Goal: Task Accomplishment & Management: Use online tool/utility

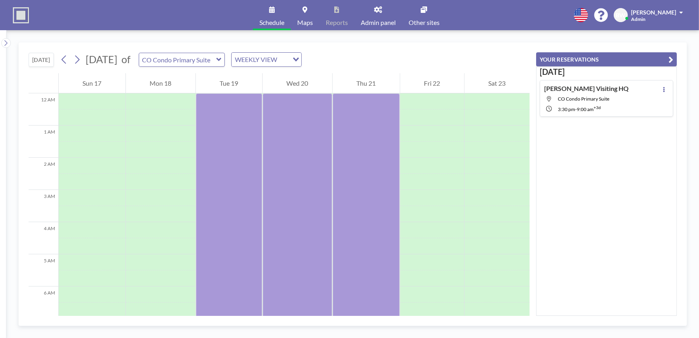
scroll to position [168, 0]
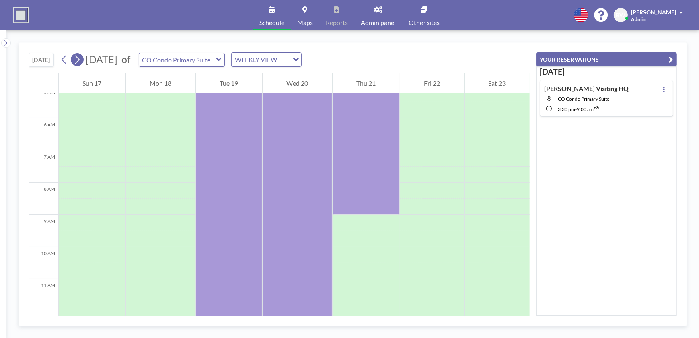
click at [77, 58] on icon at bounding box center [77, 59] width 8 height 12
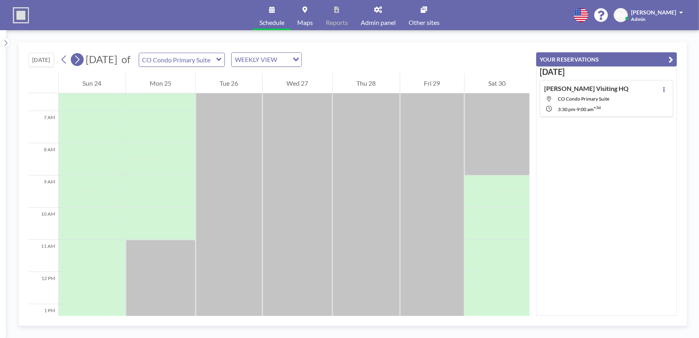
scroll to position [241, 0]
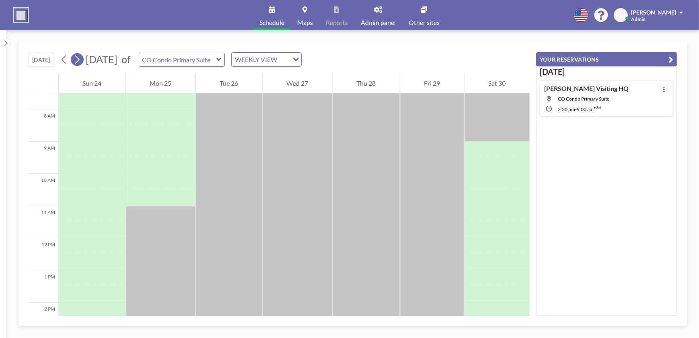
click at [80, 58] on icon at bounding box center [77, 60] width 4 height 8
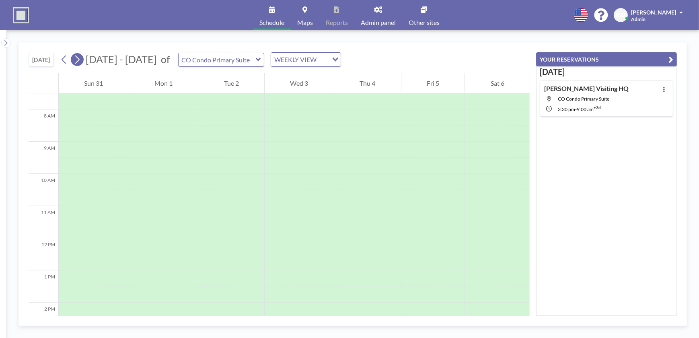
click at [80, 58] on icon at bounding box center [77, 60] width 4 height 8
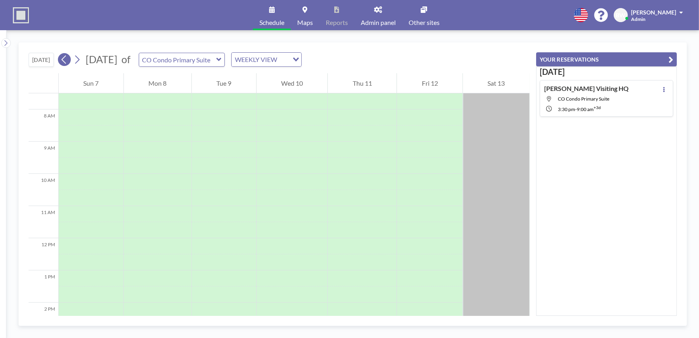
click at [64, 59] on icon at bounding box center [64, 60] width 4 height 8
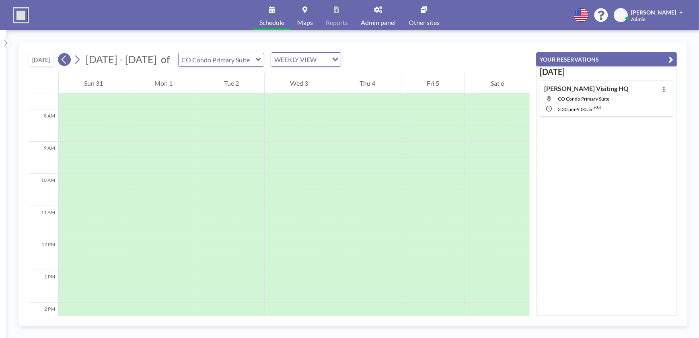
click at [64, 59] on icon at bounding box center [64, 60] width 4 height 8
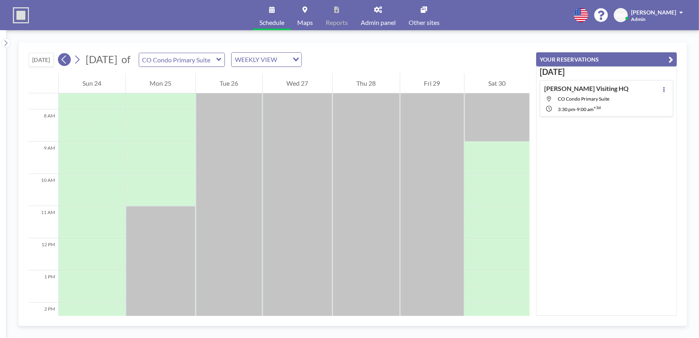
click at [68, 60] on icon at bounding box center [64, 59] width 8 height 12
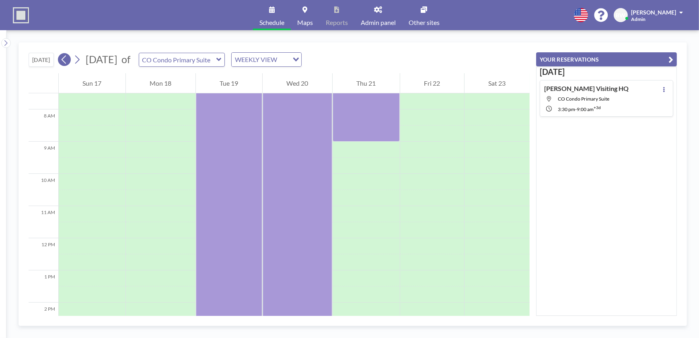
click at [64, 58] on icon at bounding box center [64, 60] width 4 height 8
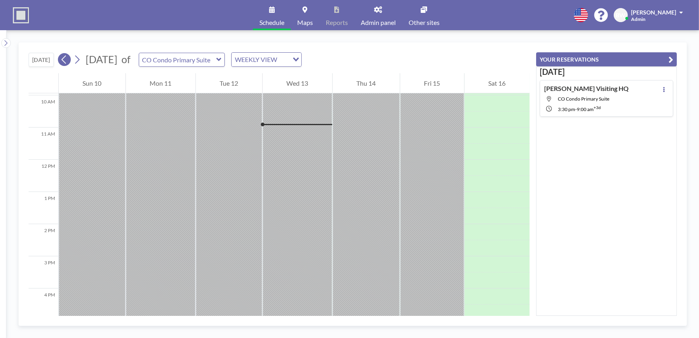
scroll to position [322, 0]
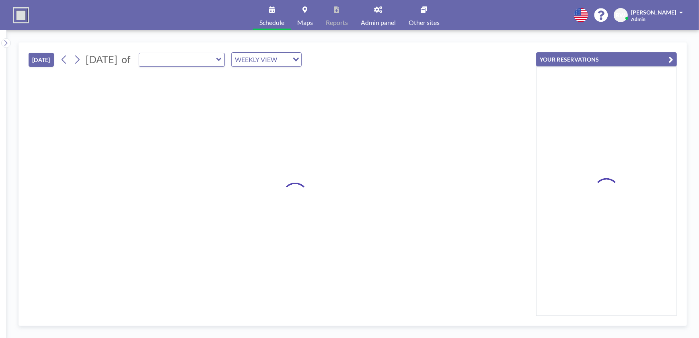
type input "CO Condo Primary Suite"
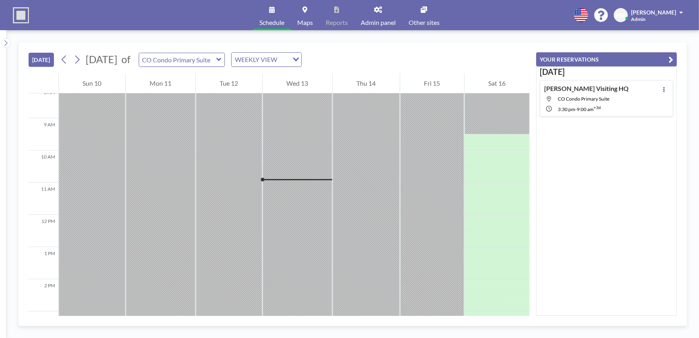
scroll to position [322, 0]
